Goal: Complete application form: Complete application form

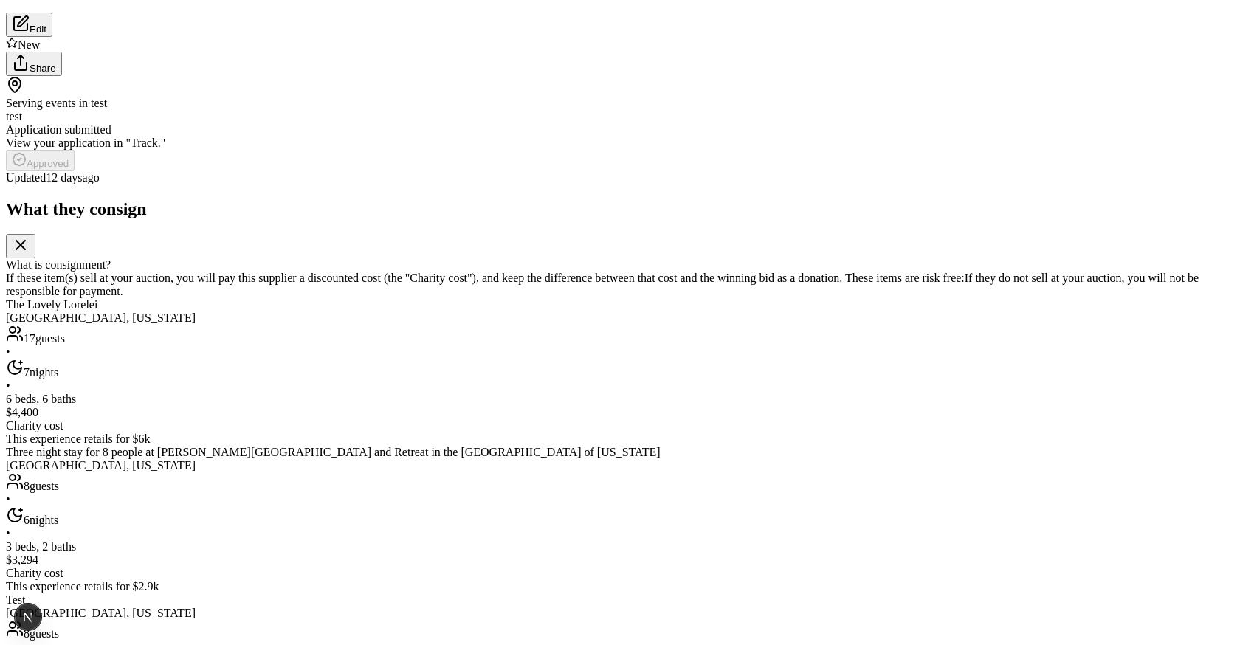
scroll to position [176, 0]
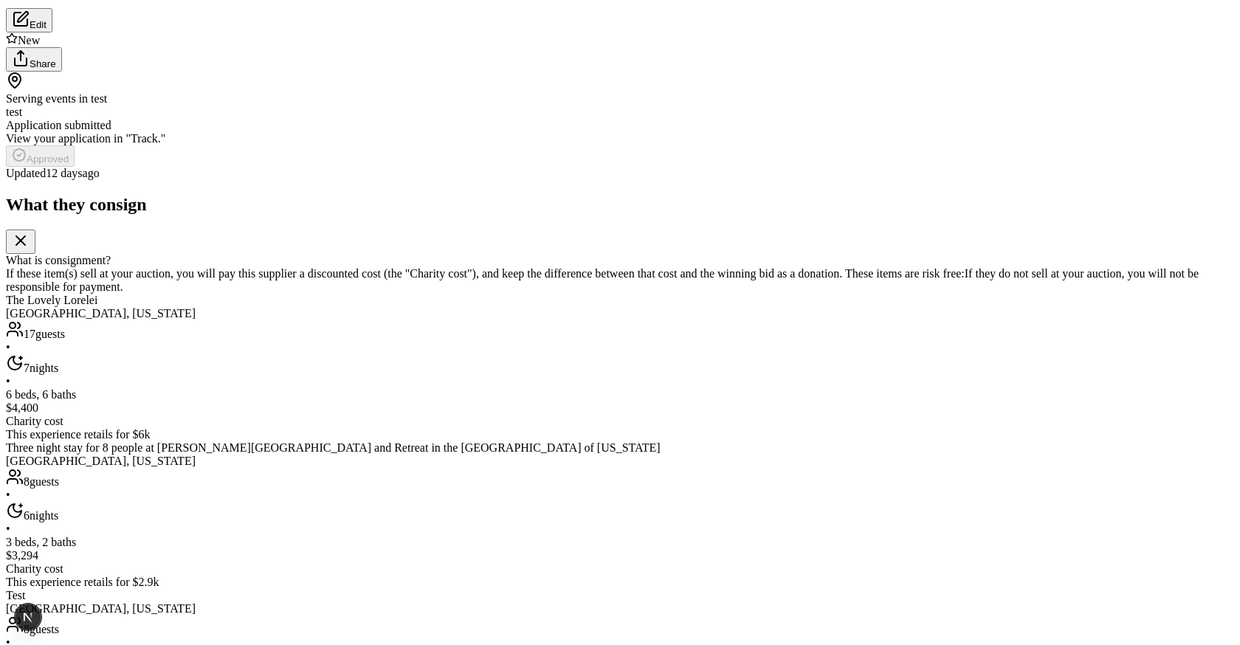
click at [666, 119] on div "Serving events in test test" at bounding box center [620, 95] width 1228 height 47
click at [621, 119] on div "Serving events in test test" at bounding box center [620, 95] width 1228 height 47
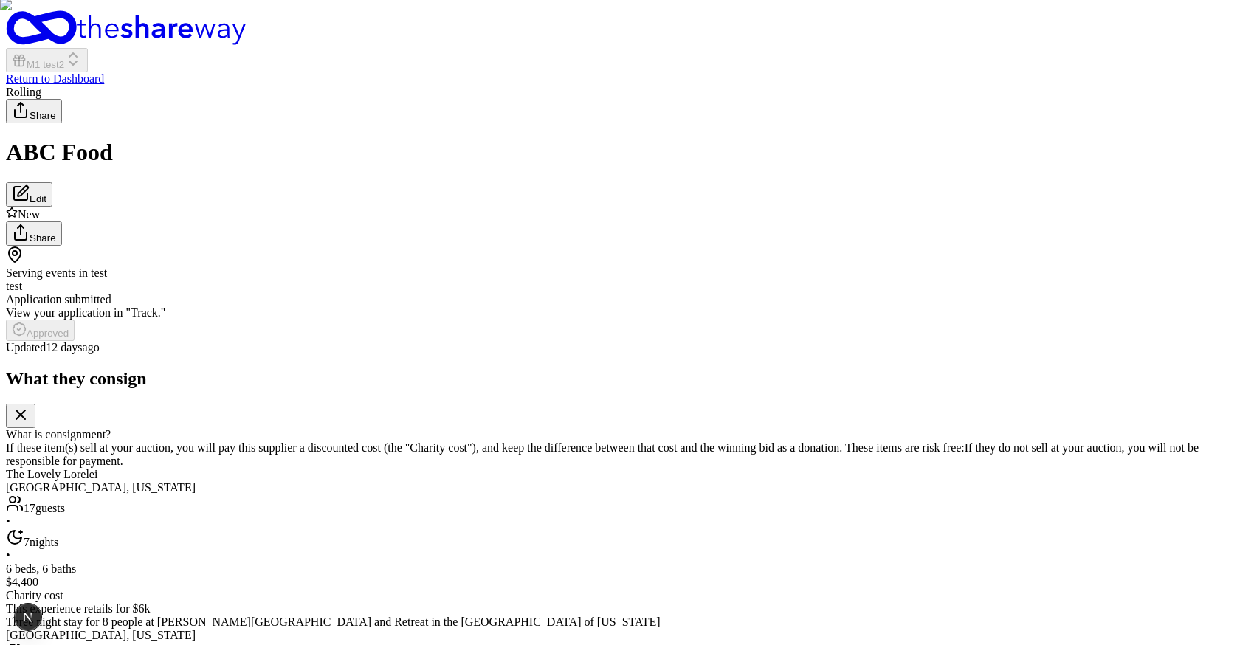
scroll to position [0, 0]
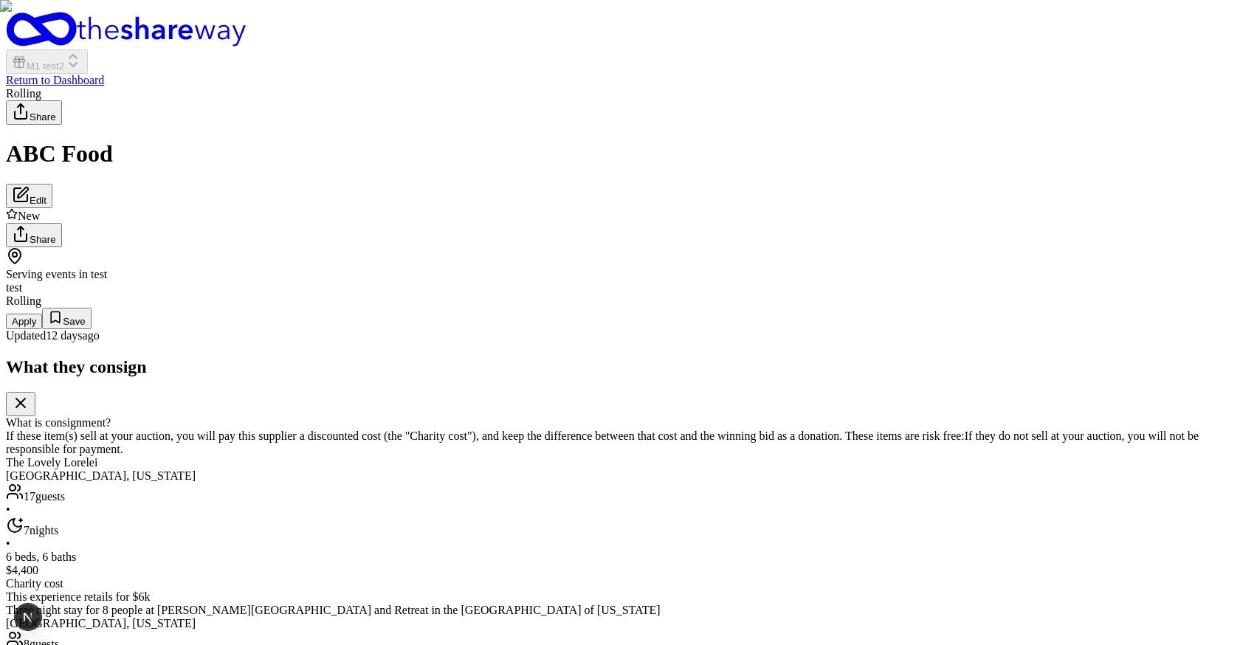
click at [42, 329] on button "Apply" at bounding box center [24, 321] width 36 height 15
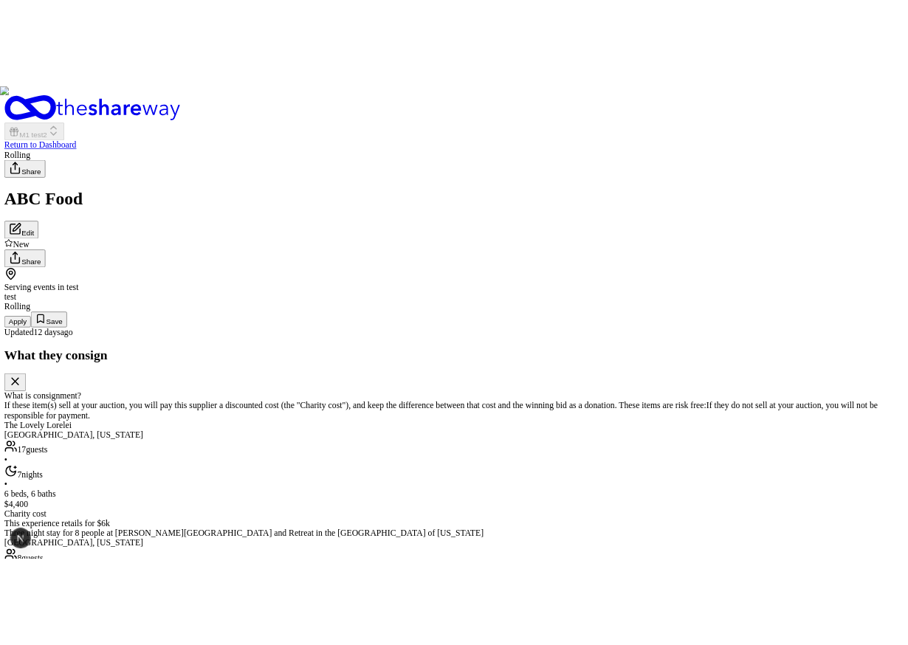
scroll to position [227, 0]
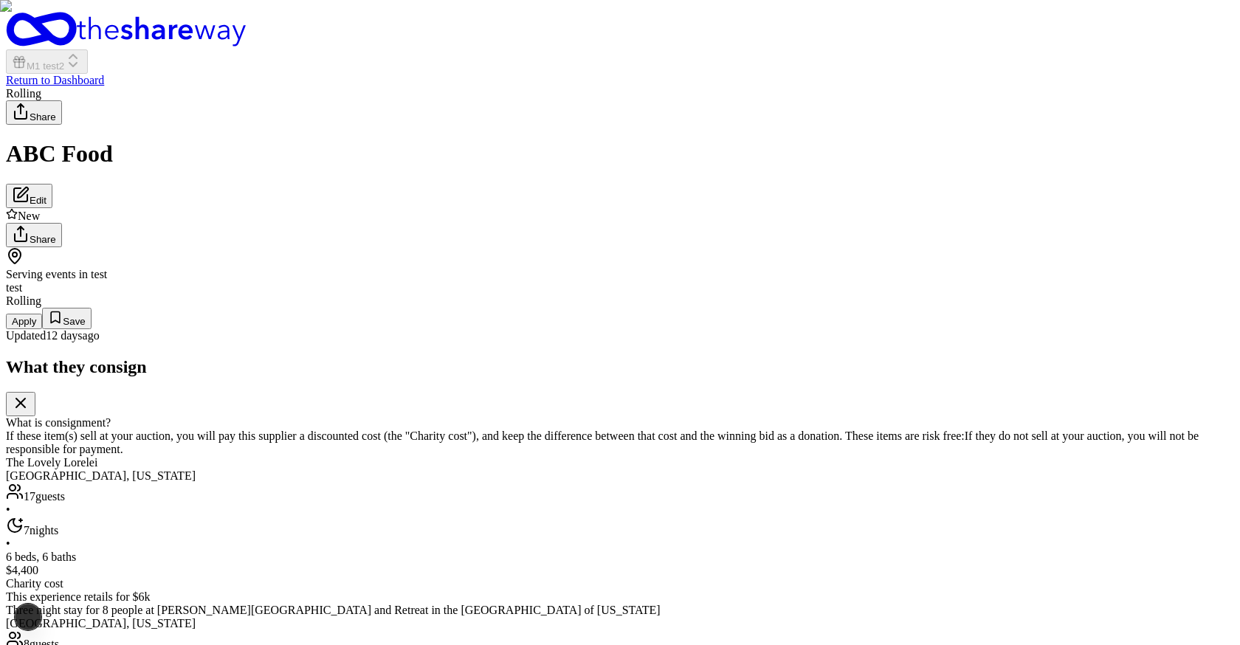
type button "on"
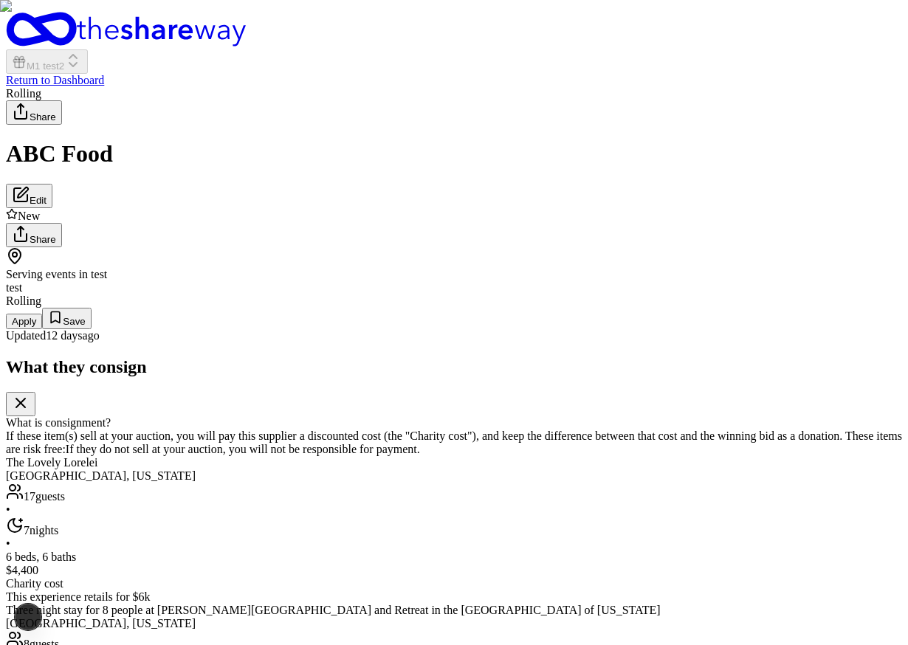
type input "2"
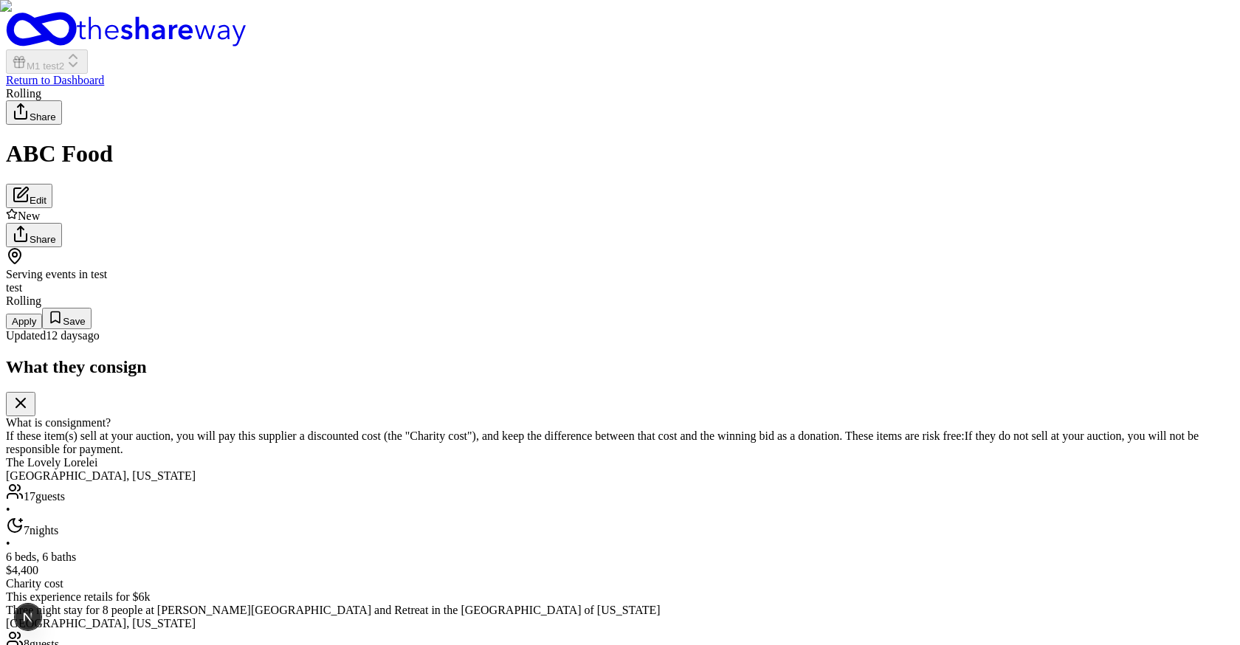
click at [42, 329] on button "Apply" at bounding box center [24, 321] width 36 height 15
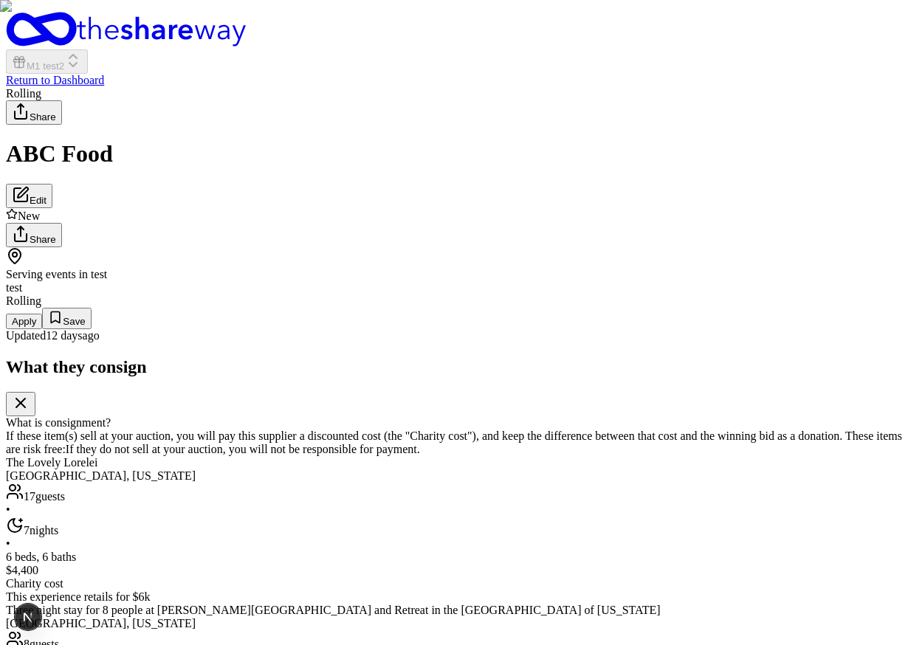
type input "10"
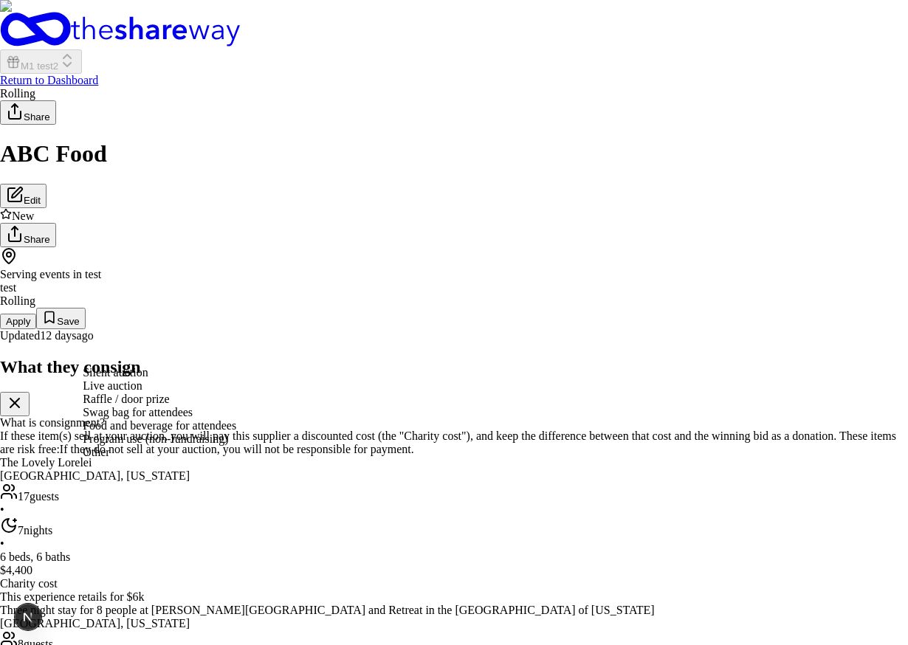
select select "liveAuction"
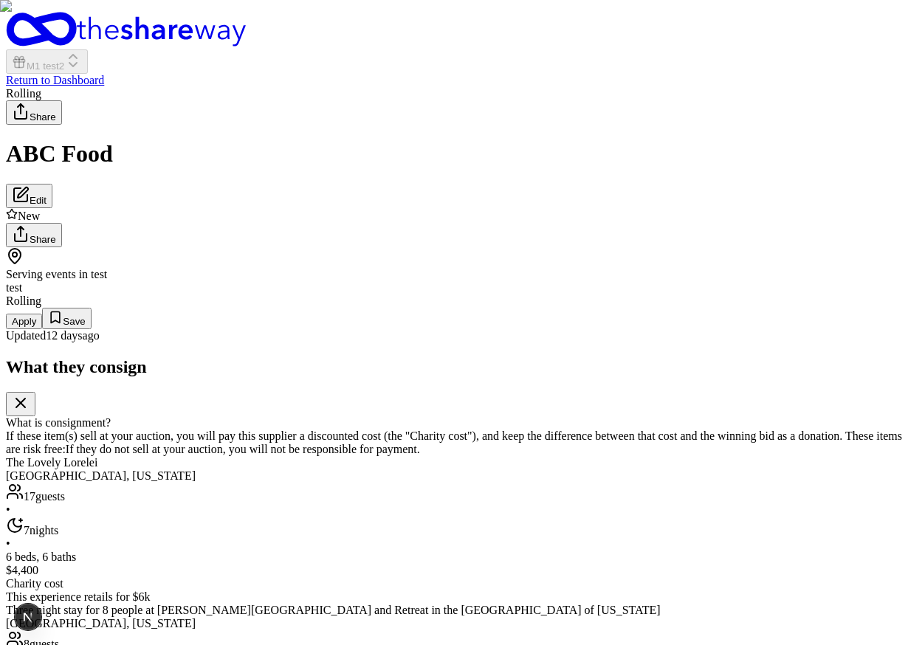
scroll to position [468, 0]
type input "hi"
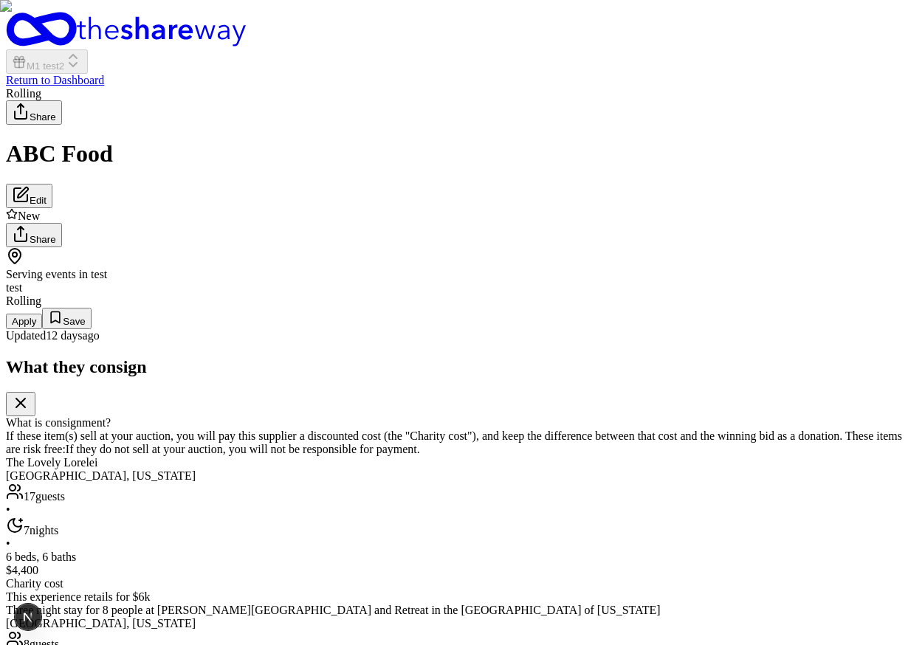
click at [42, 329] on button "Apply" at bounding box center [24, 321] width 36 height 15
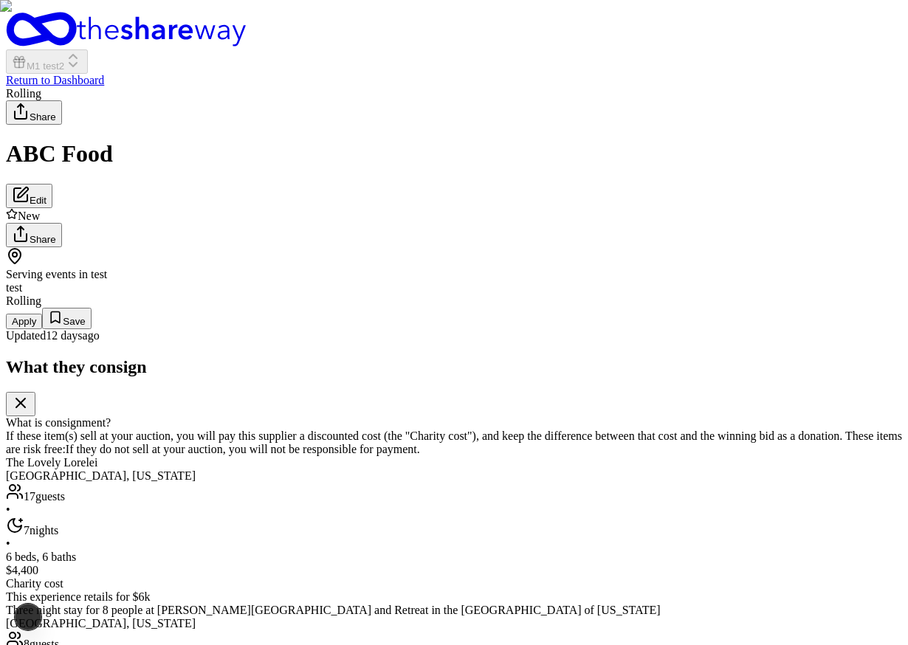
type input "hi"
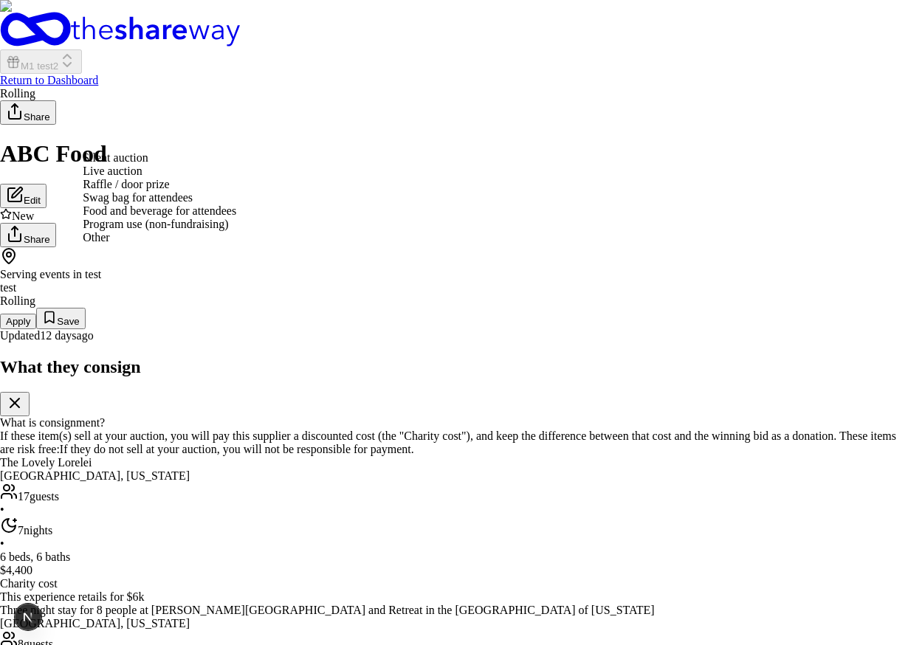
select select "liveAuction"
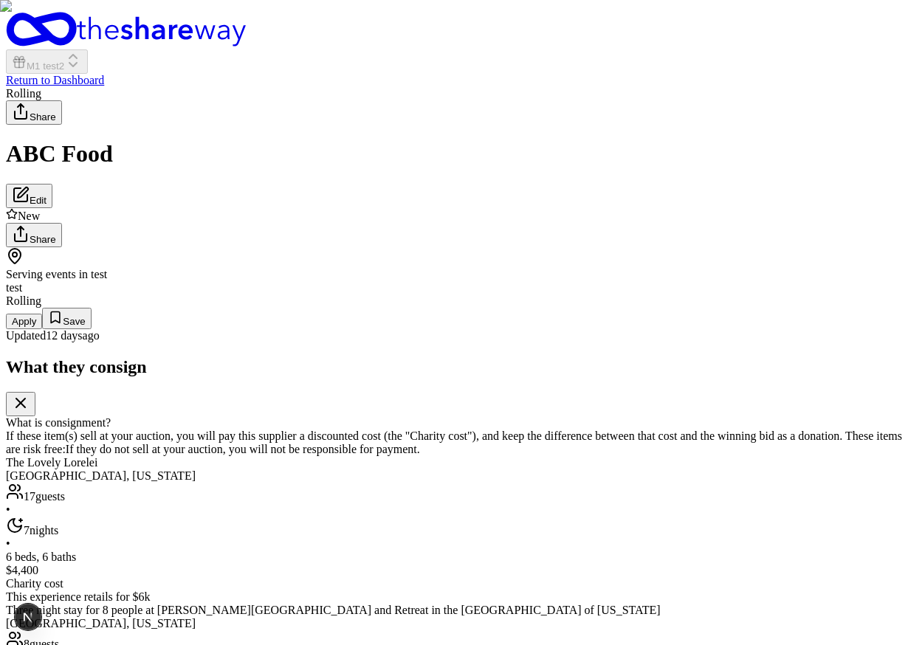
scroll to position [938, 0]
